Goal: Task Accomplishment & Management: Complete application form

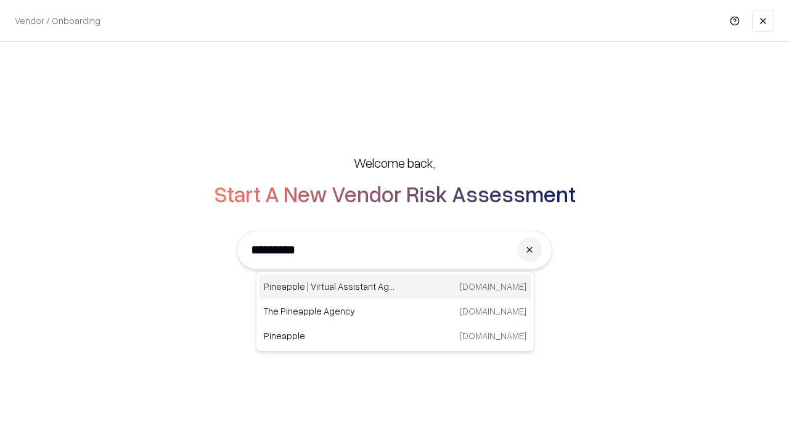
click at [395, 287] on div "Pineapple | Virtual Assistant Agency [DOMAIN_NAME]" at bounding box center [395, 286] width 272 height 25
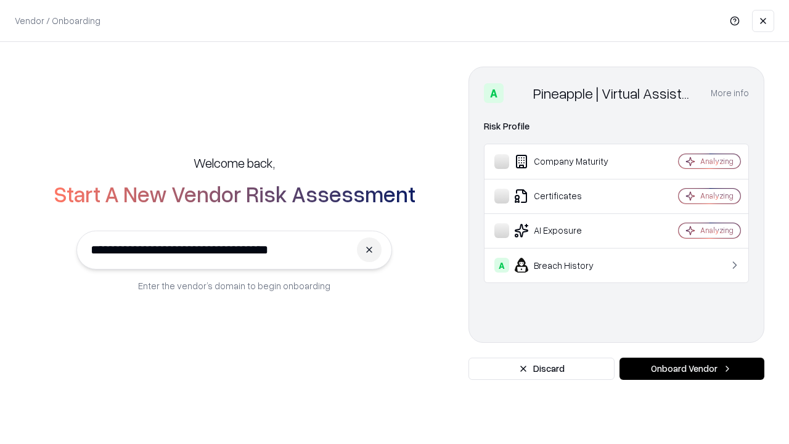
type input "**********"
click at [692, 369] on button "Onboard Vendor" at bounding box center [691, 368] width 145 height 22
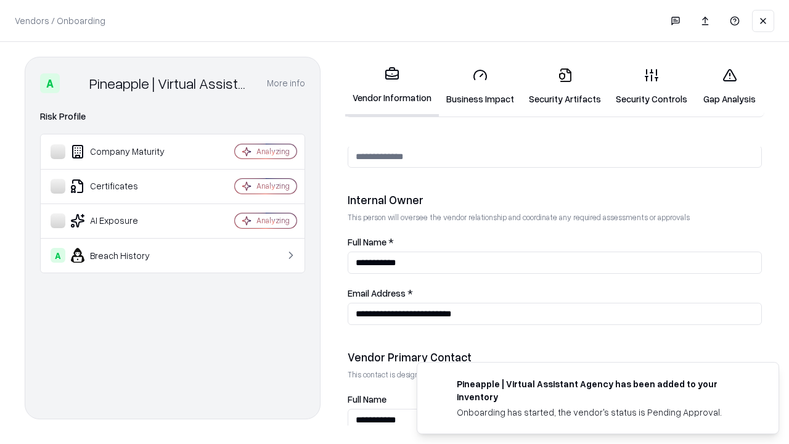
scroll to position [639, 0]
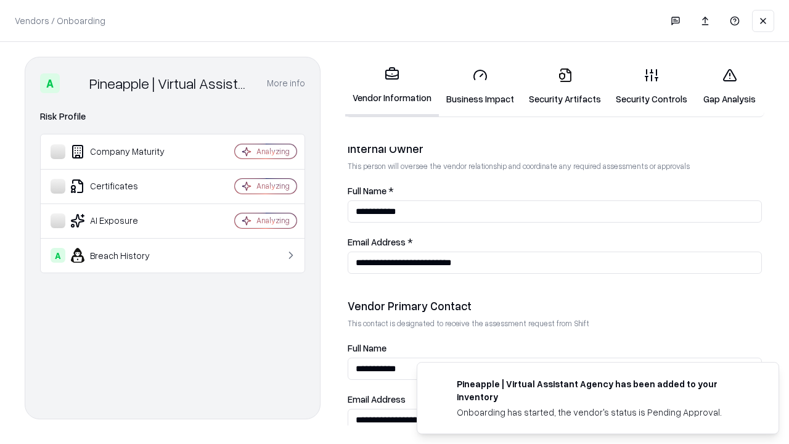
click at [480, 86] on link "Business Impact" at bounding box center [480, 86] width 83 height 57
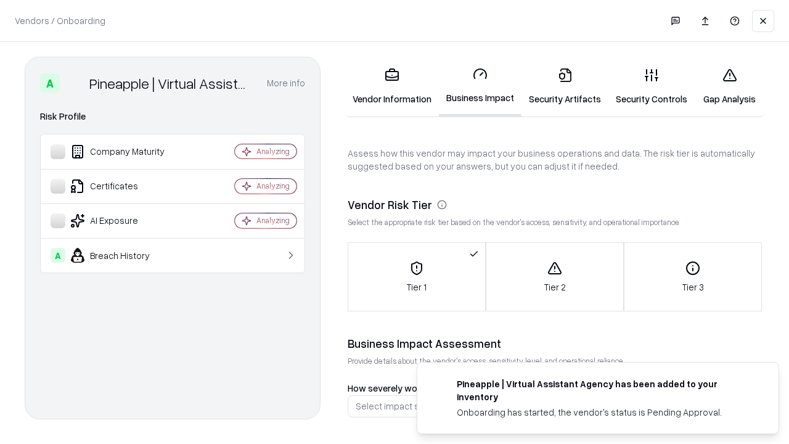
click at [565, 86] on link "Security Artifacts" at bounding box center [564, 86] width 87 height 57
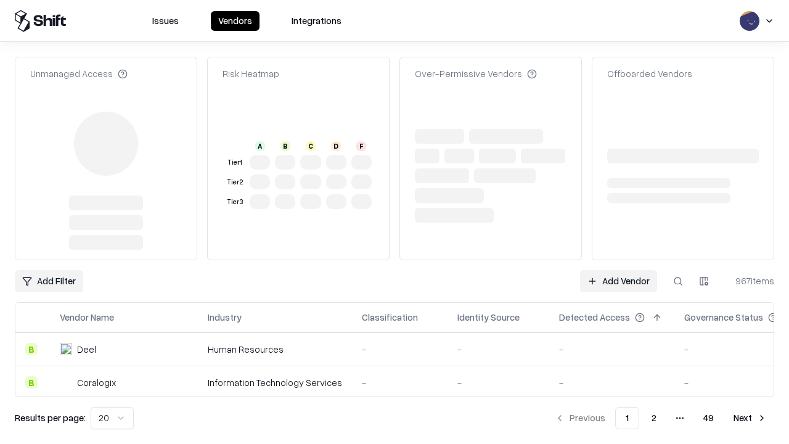
click at [618, 270] on link "Add Vendor" at bounding box center [618, 281] width 77 height 22
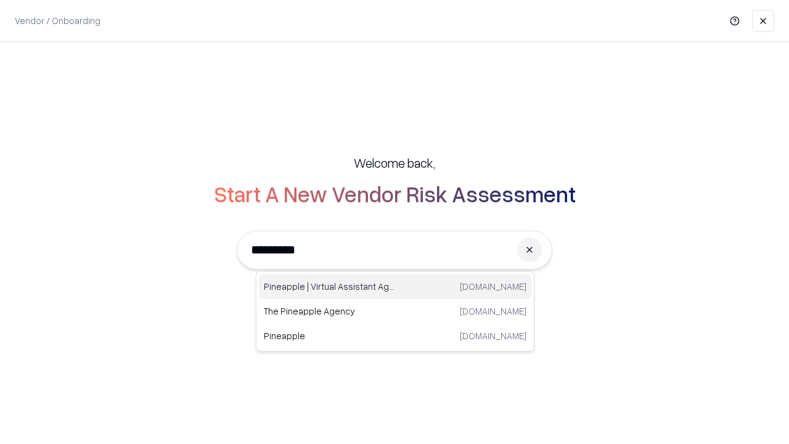
click at [395, 287] on div "Pineapple | Virtual Assistant Agency [DOMAIN_NAME]" at bounding box center [395, 286] width 272 height 25
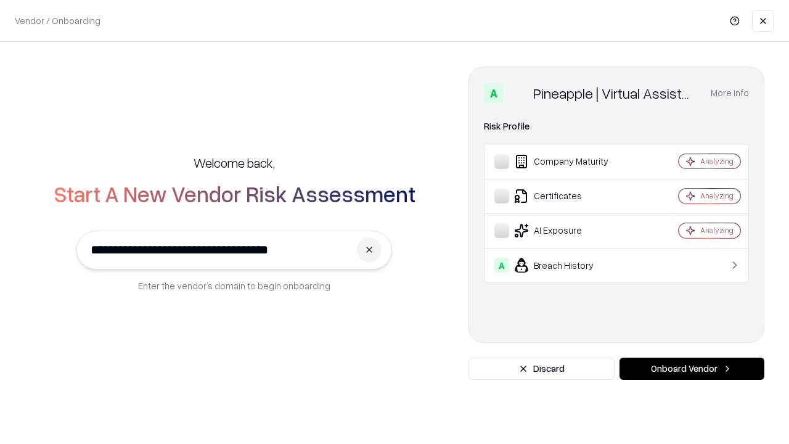
type input "**********"
click at [692, 369] on button "Onboard Vendor" at bounding box center [691, 368] width 145 height 22
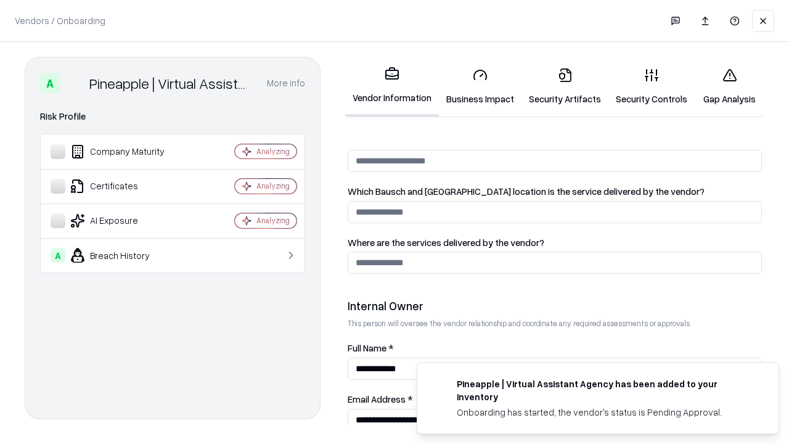
scroll to position [639, 0]
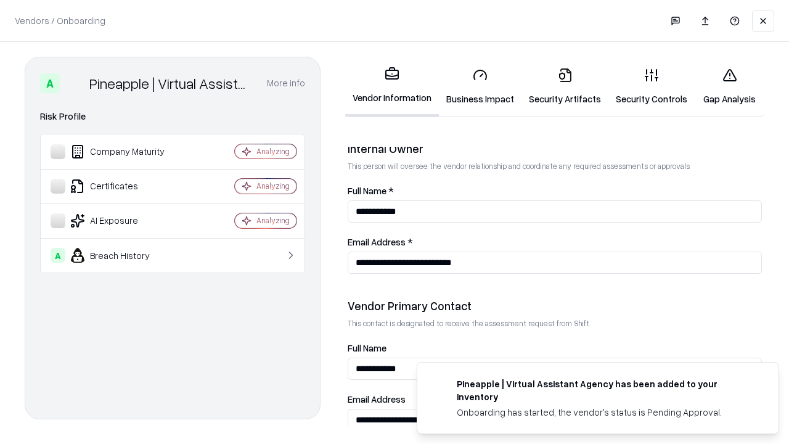
click at [729, 86] on link "Gap Analysis" at bounding box center [730, 86] width 70 height 57
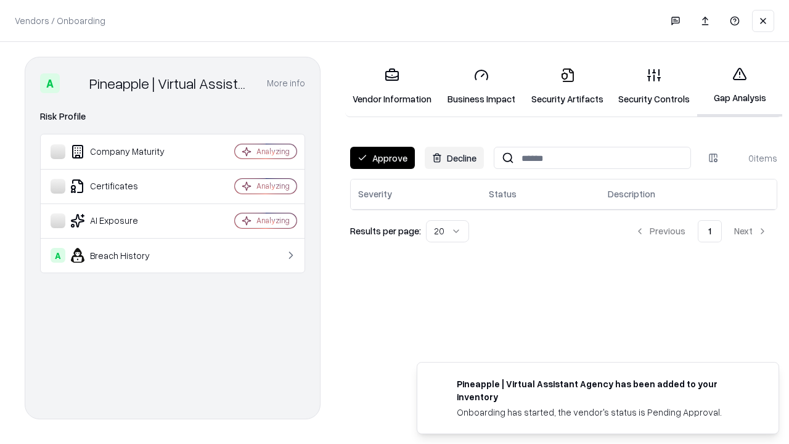
click at [382, 158] on button "Approve" at bounding box center [382, 158] width 65 height 22
